Goal: Find specific page/section: Find specific page/section

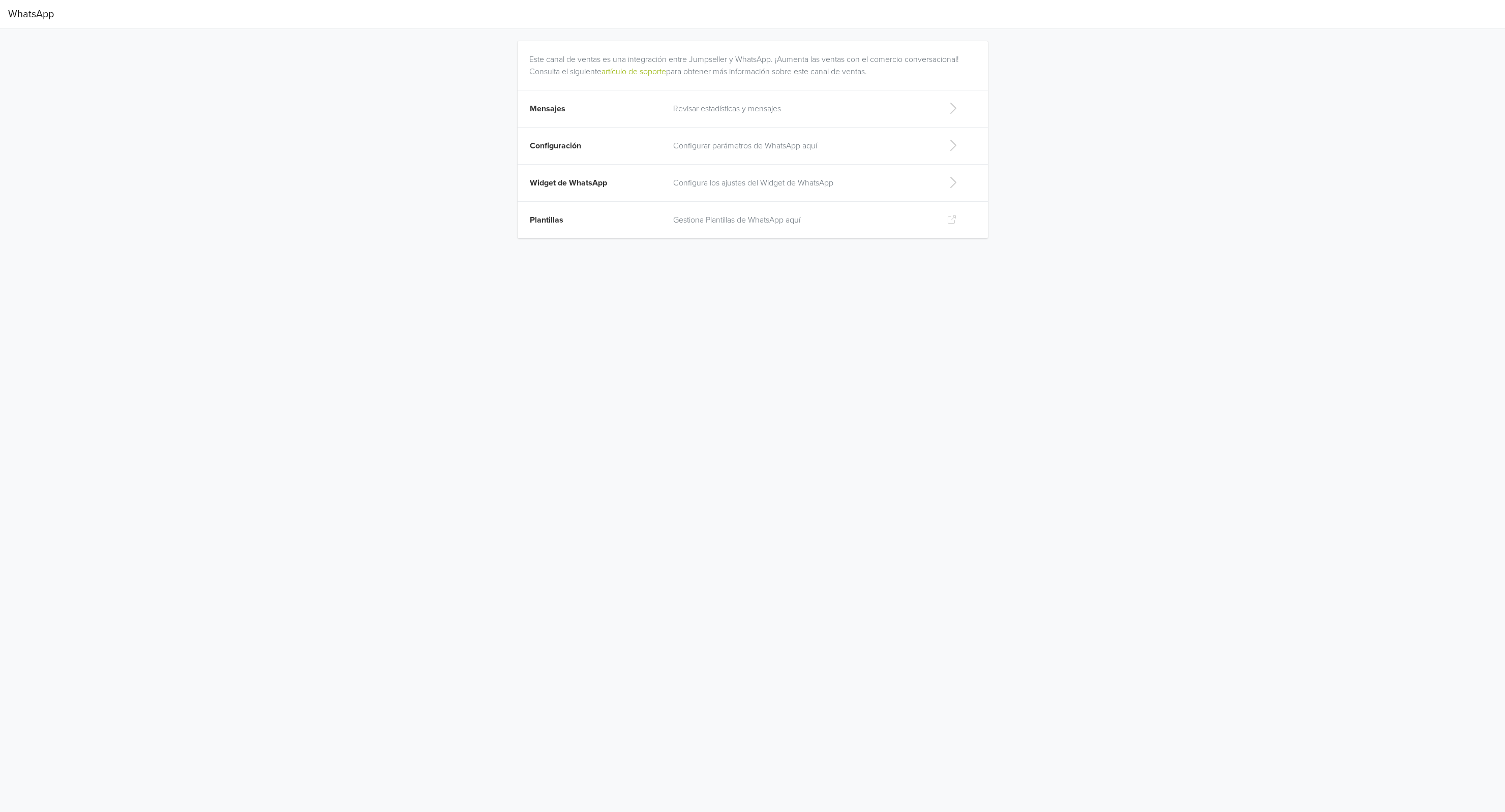
click at [726, 143] on p "Configurar parámetros de WhatsApp aquí" at bounding box center [802, 145] width 258 height 12
click at [755, 107] on p "Revisar estadísticas y mensajes" at bounding box center [802, 108] width 258 height 12
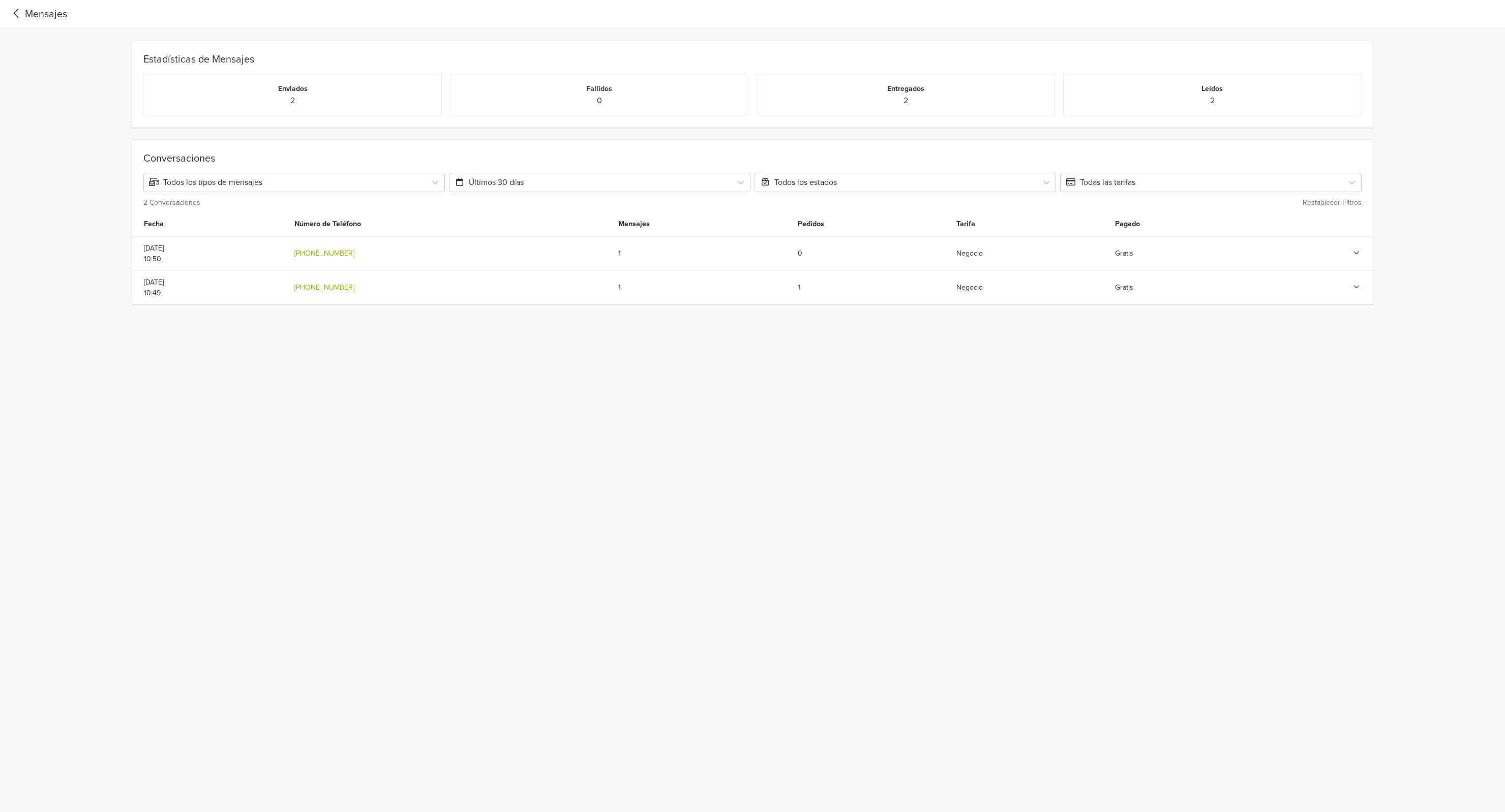
click at [12, 14] on icon at bounding box center [17, 14] width 17 height 14
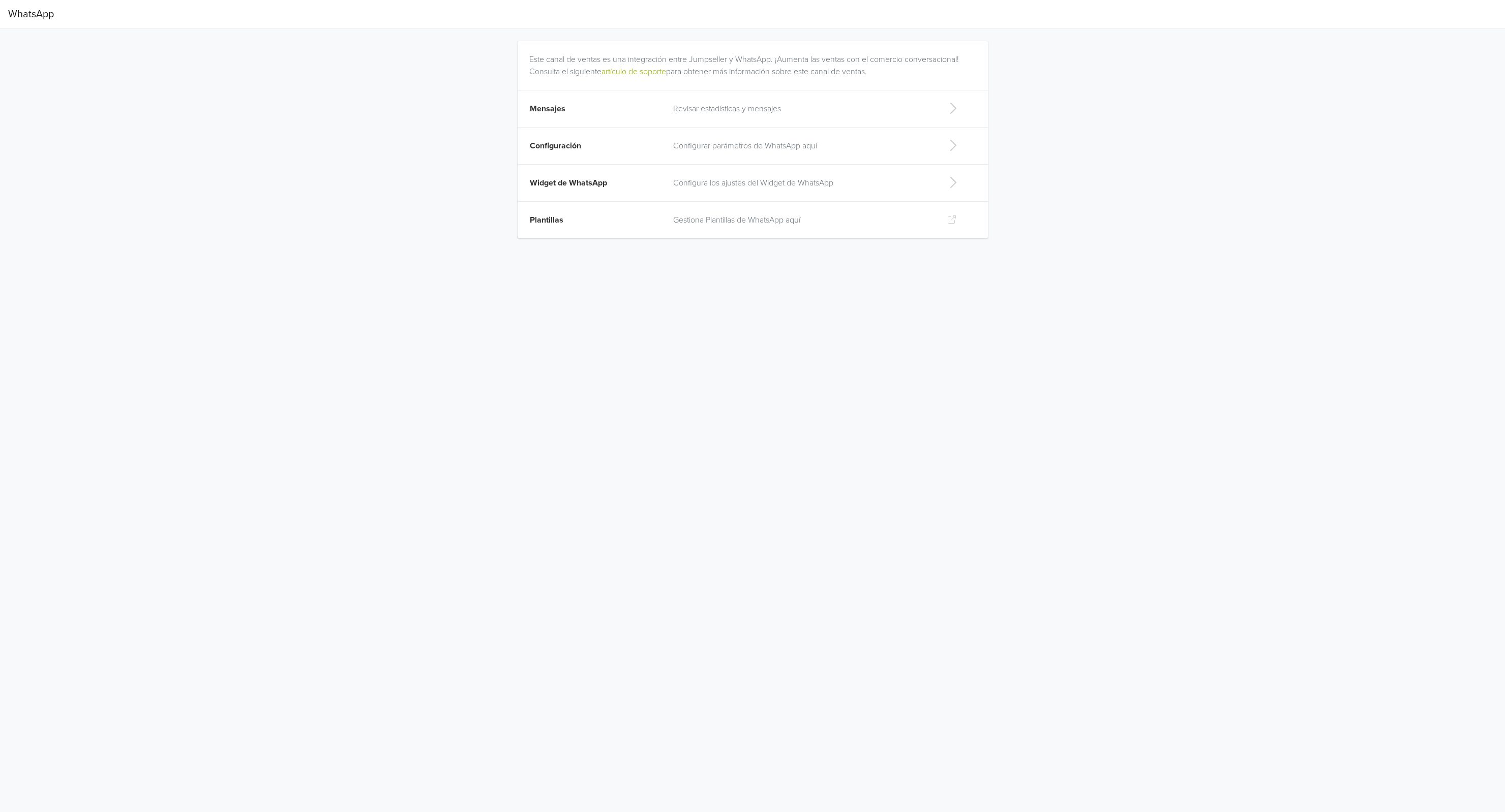
click at [549, 111] on span "Mensajes" at bounding box center [547, 108] width 35 height 10
